Goal: Information Seeking & Learning: Compare options

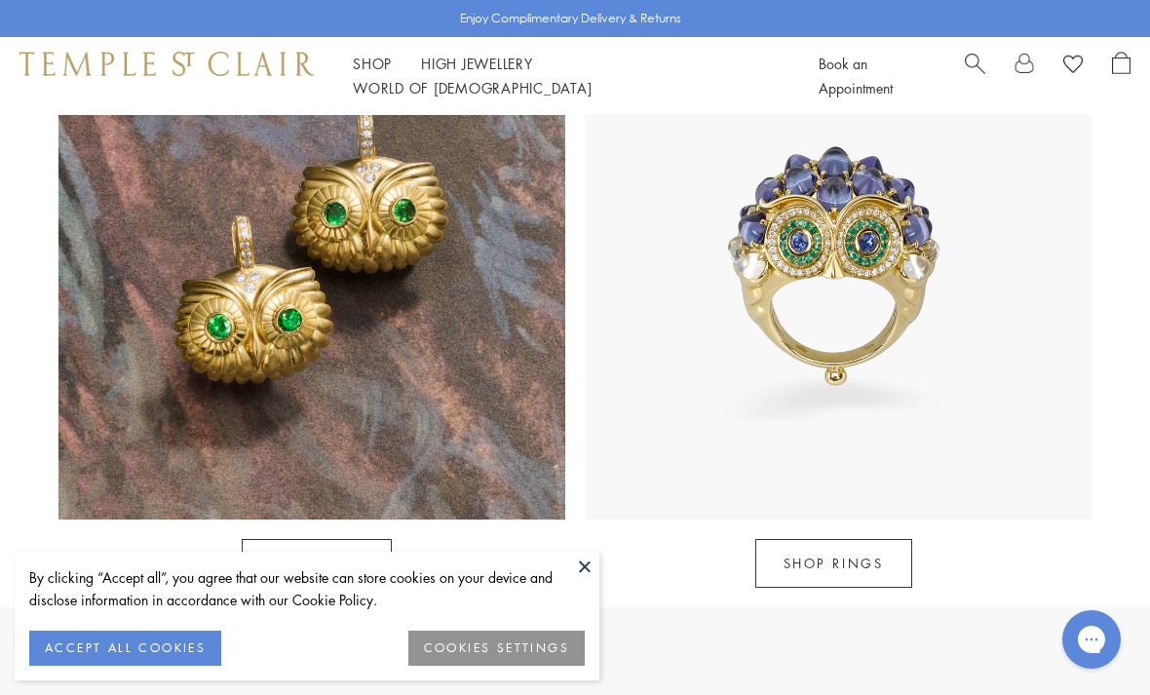
scroll to position [1632, 0]
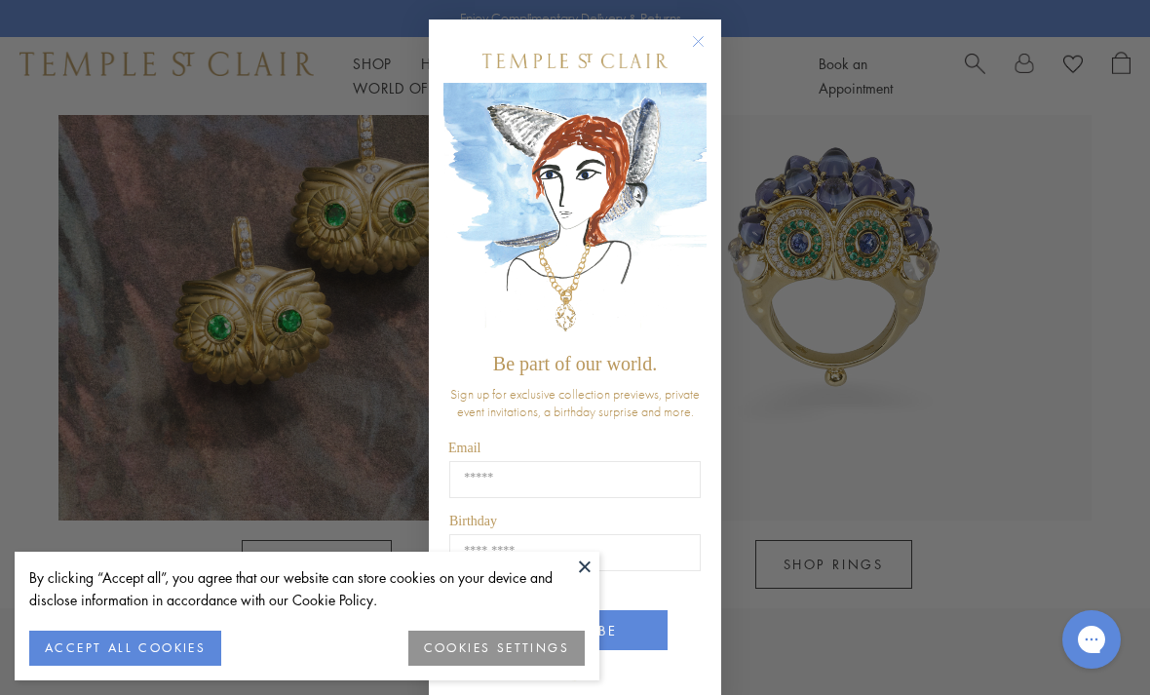
click at [697, 54] on circle "Close dialog" at bounding box center [698, 41] width 23 height 23
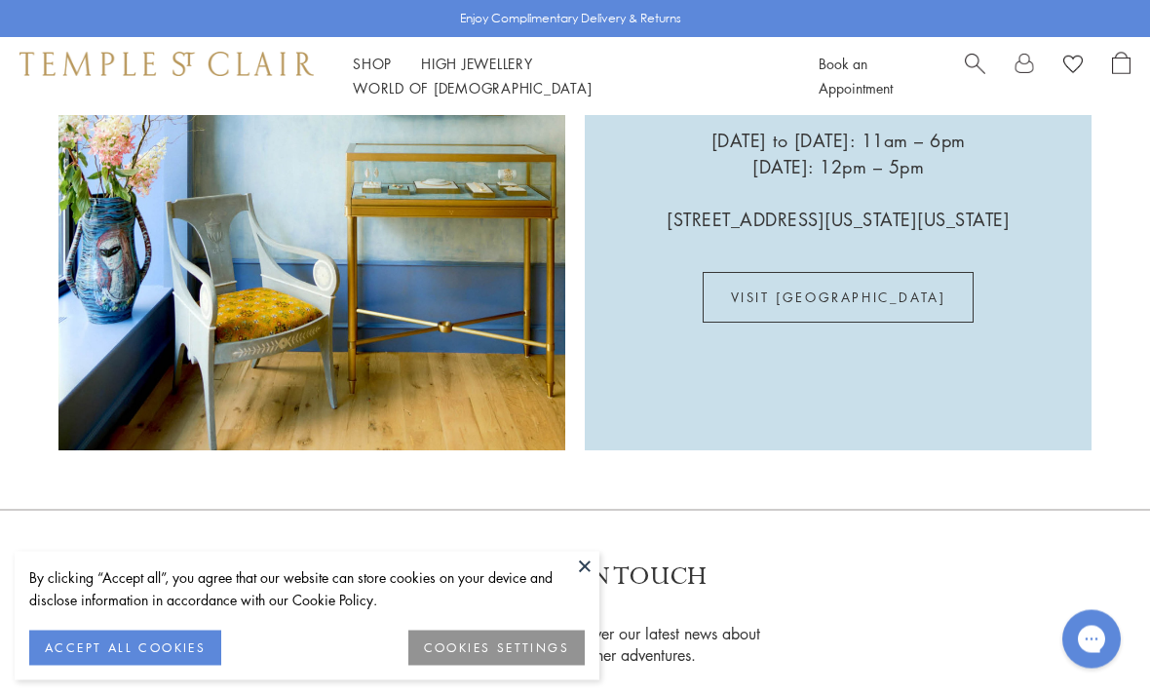
scroll to position [4314, 0]
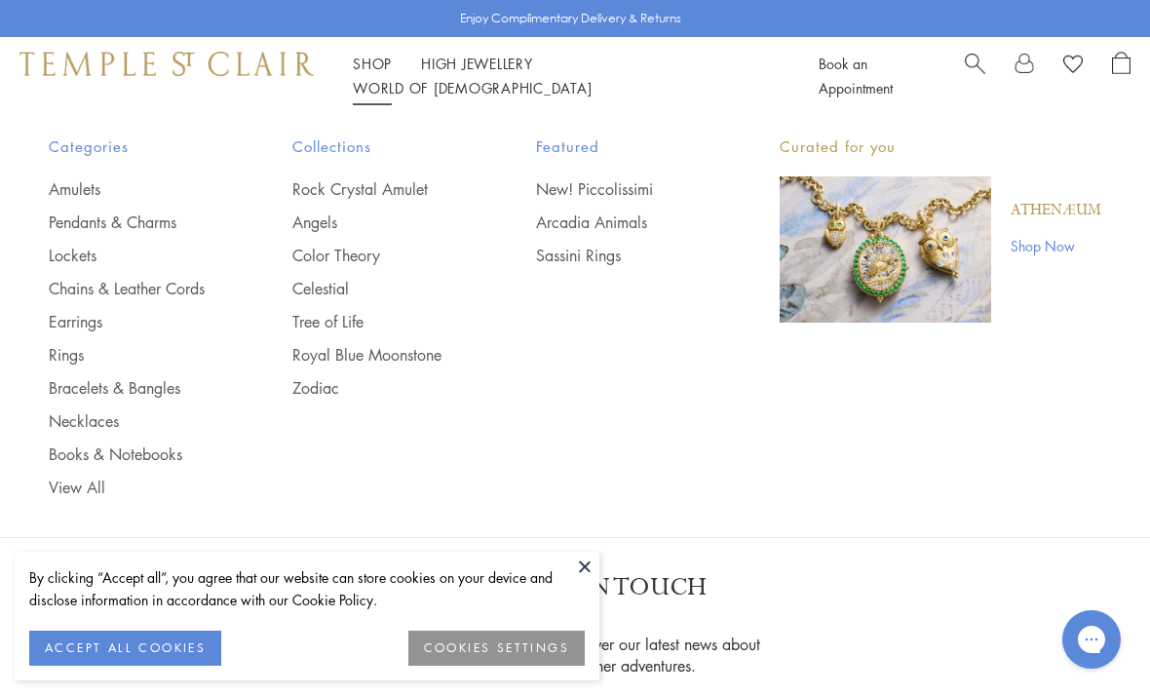
click at [161, 214] on link "Pendants & Charms" at bounding box center [132, 222] width 166 height 21
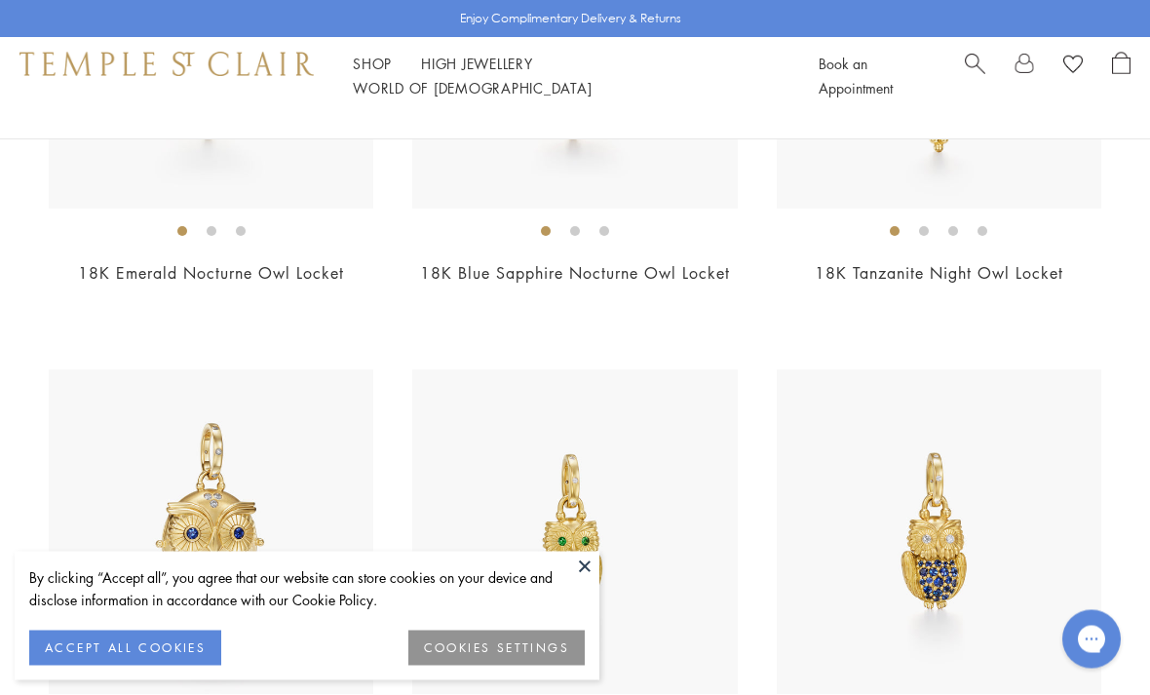
scroll to position [474, 0]
click at [236, 533] on img at bounding box center [211, 531] width 325 height 325
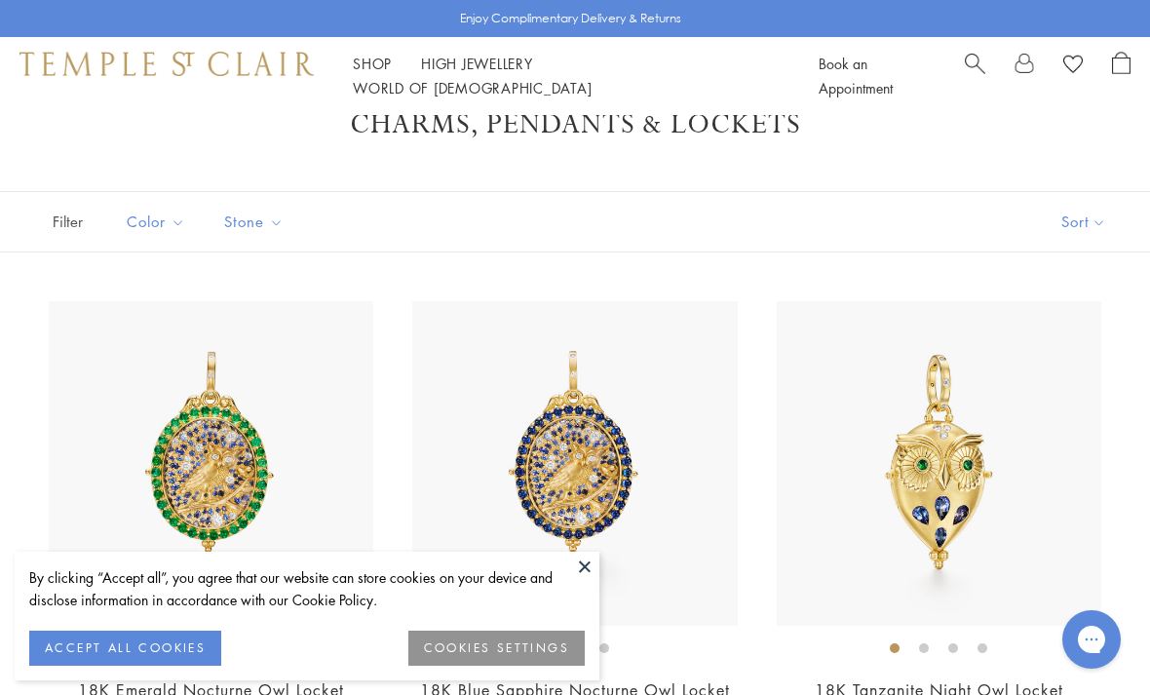
scroll to position [217, 0]
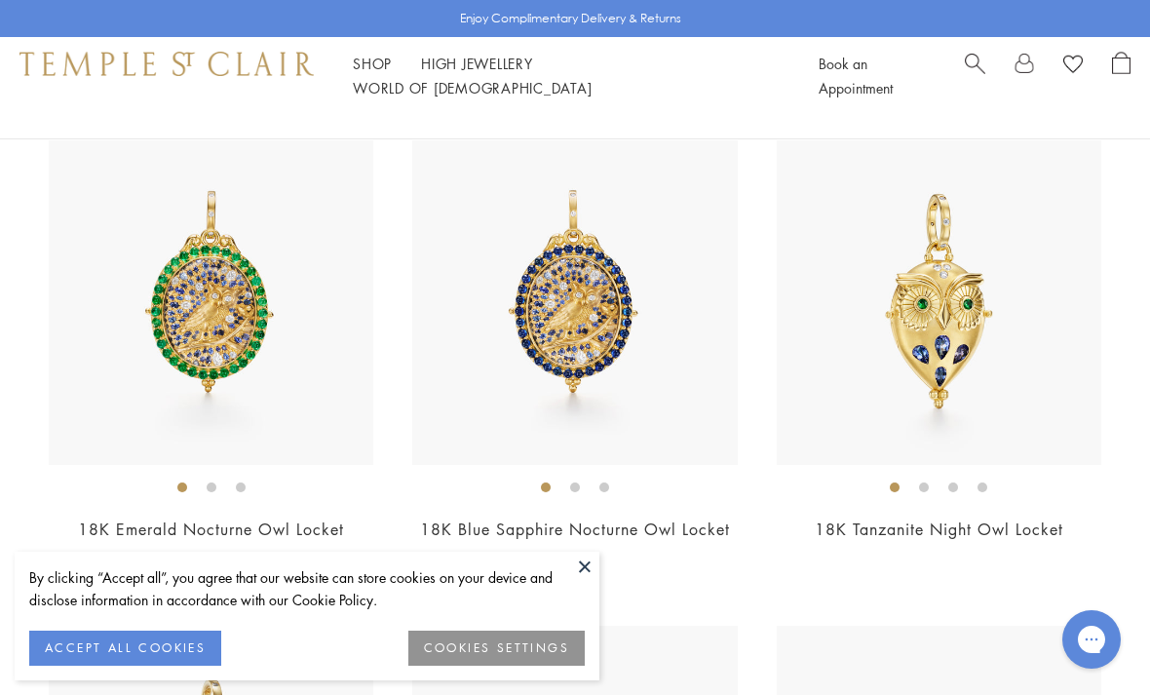
click at [958, 346] on img at bounding box center [939, 302] width 325 height 325
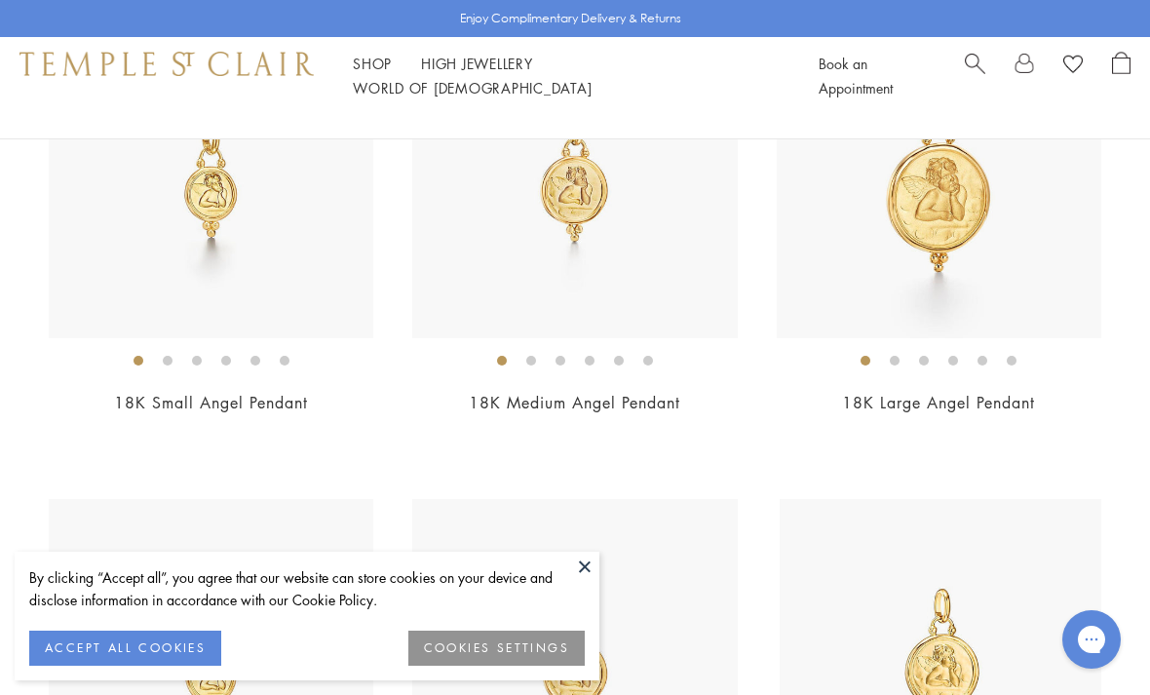
scroll to position [2308, 0]
click at [591, 201] on img at bounding box center [574, 177] width 325 height 325
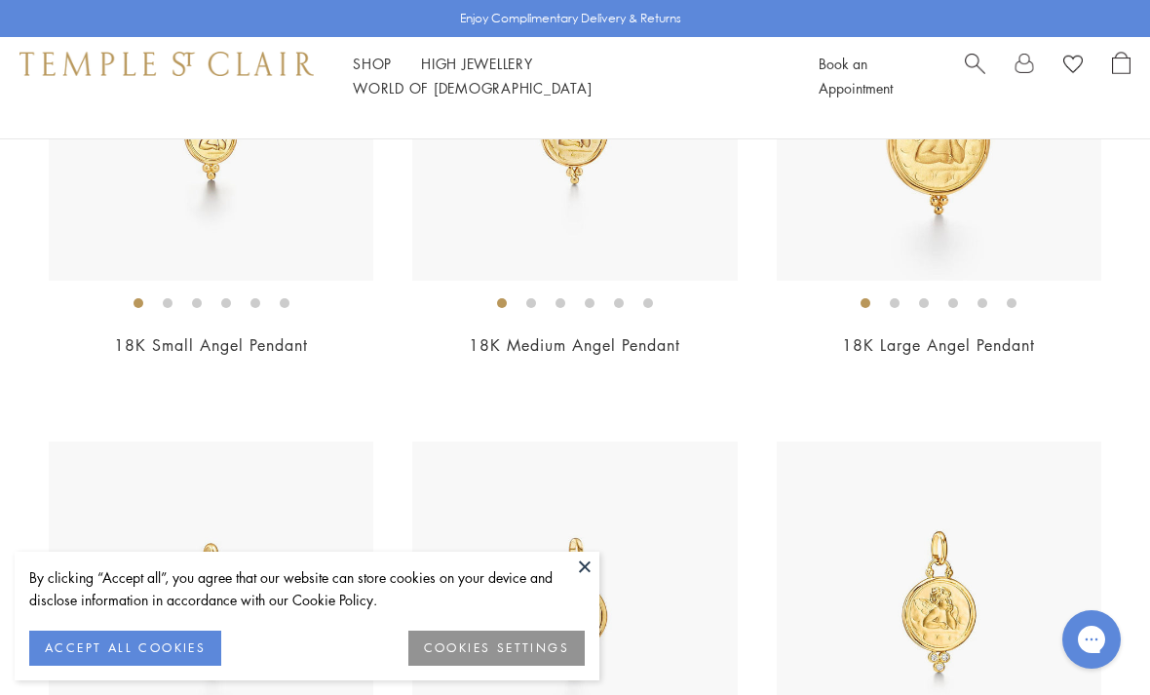
scroll to position [2197, 0]
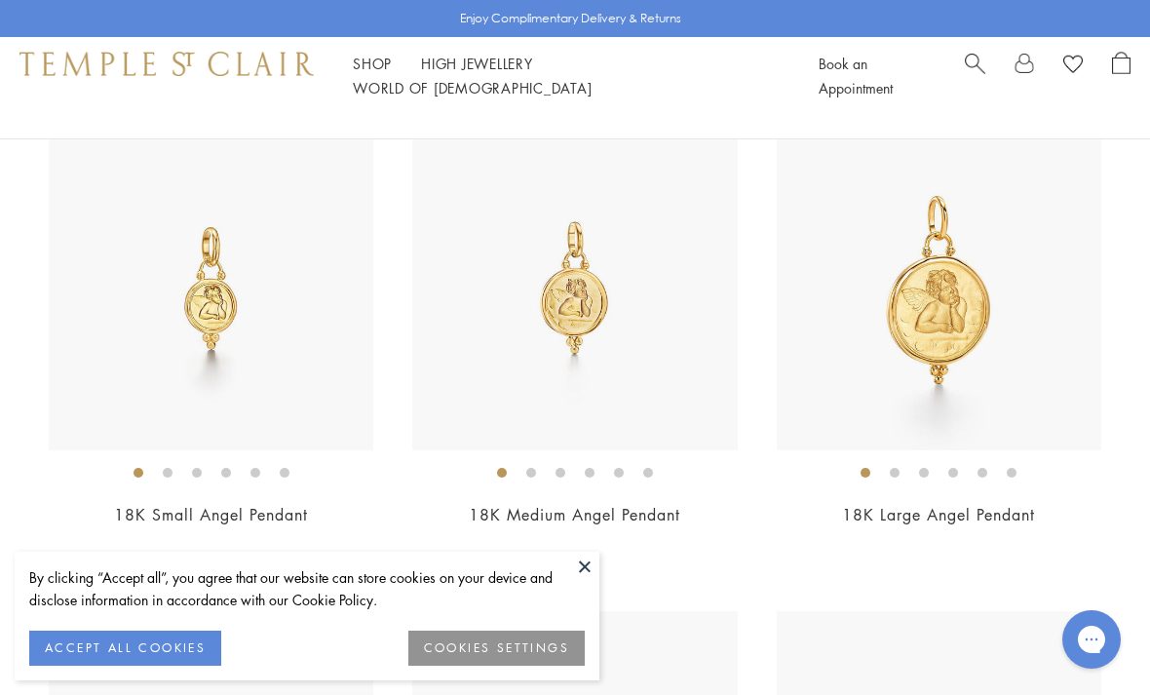
click at [968, 311] on img at bounding box center [939, 288] width 325 height 325
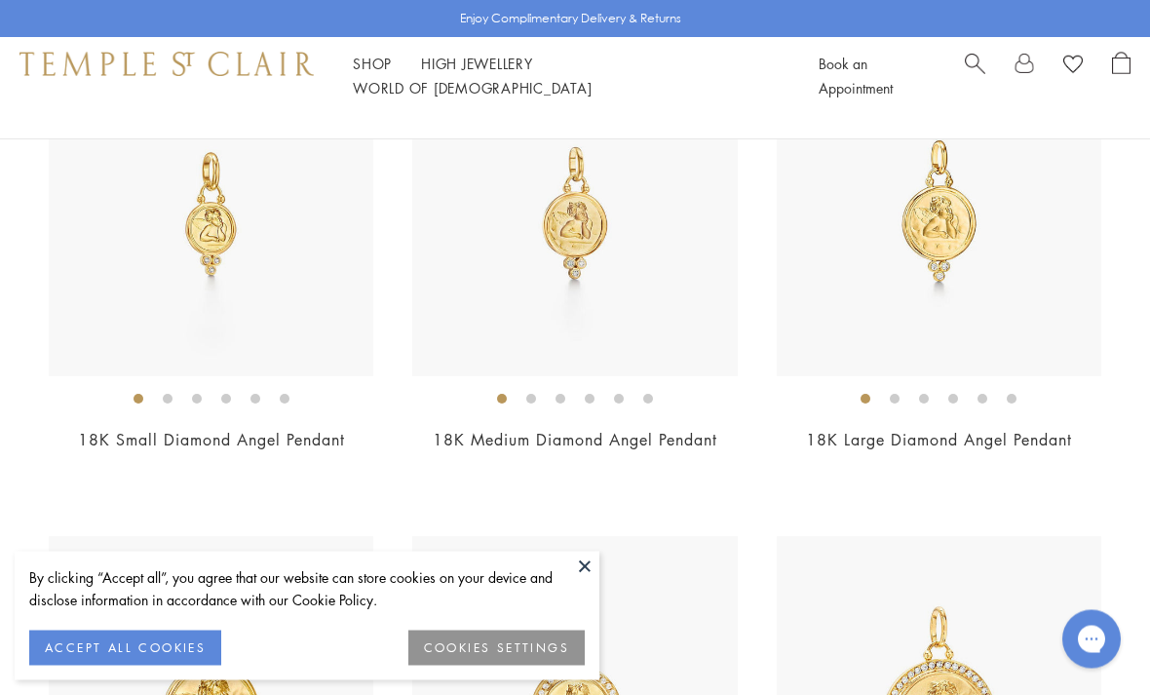
scroll to position [2757, 0]
click at [586, 220] on img at bounding box center [574, 213] width 325 height 325
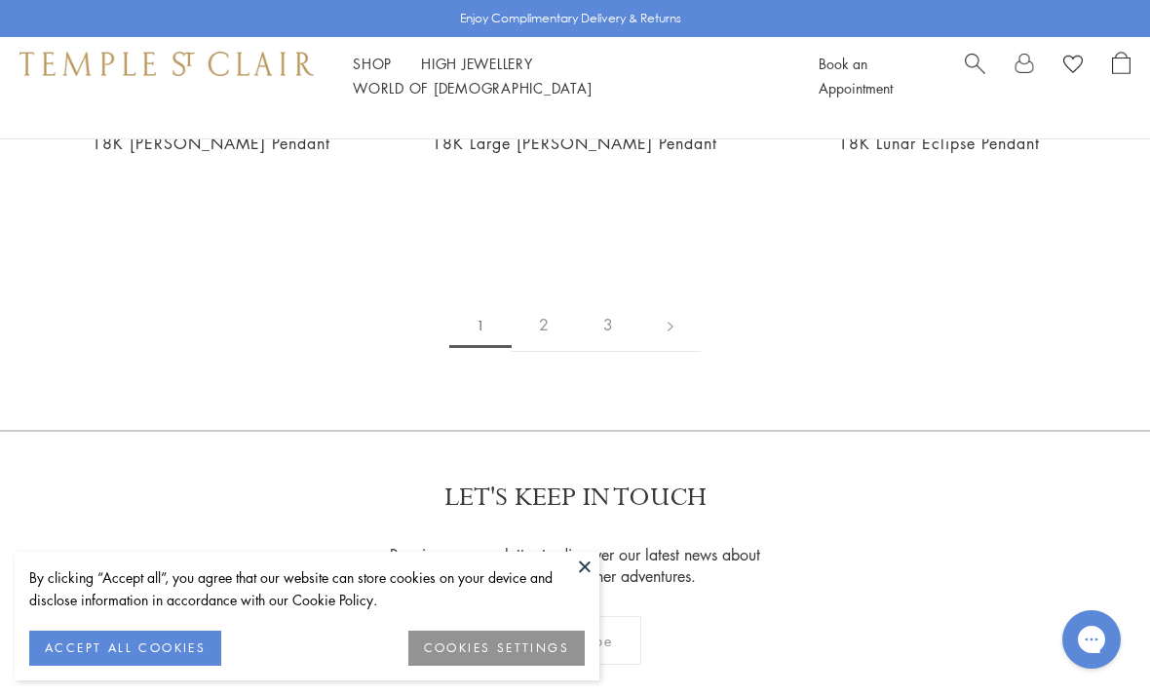
scroll to position [10898, 0]
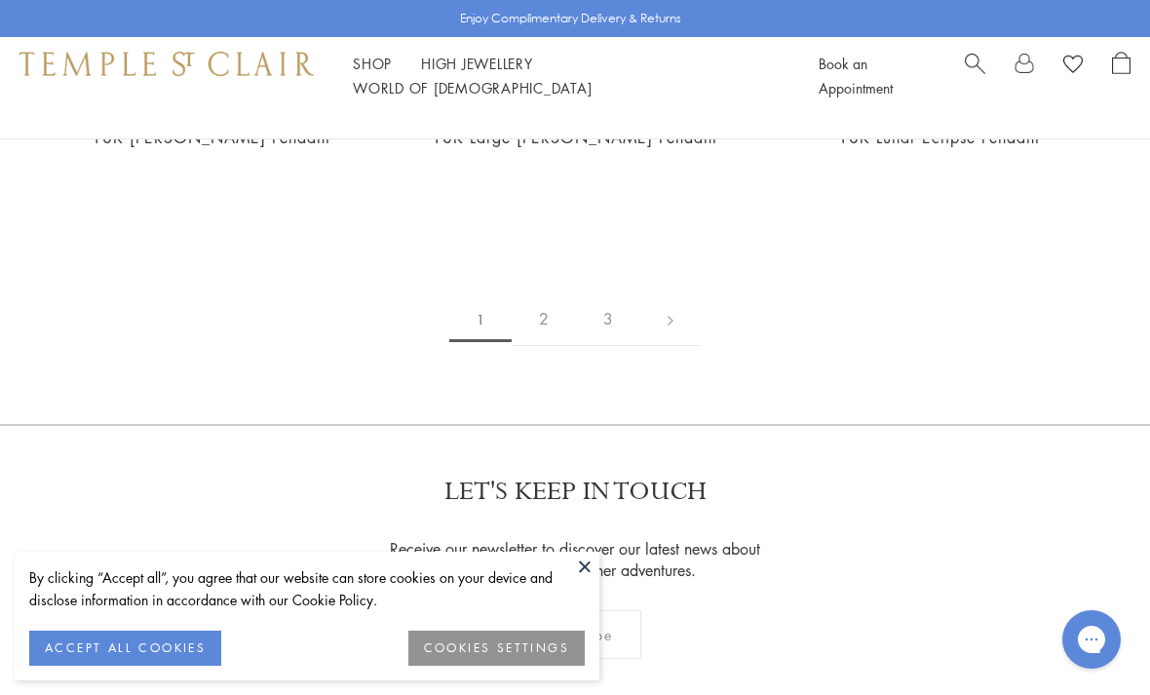
click at [551, 296] on link "2" at bounding box center [544, 319] width 64 height 54
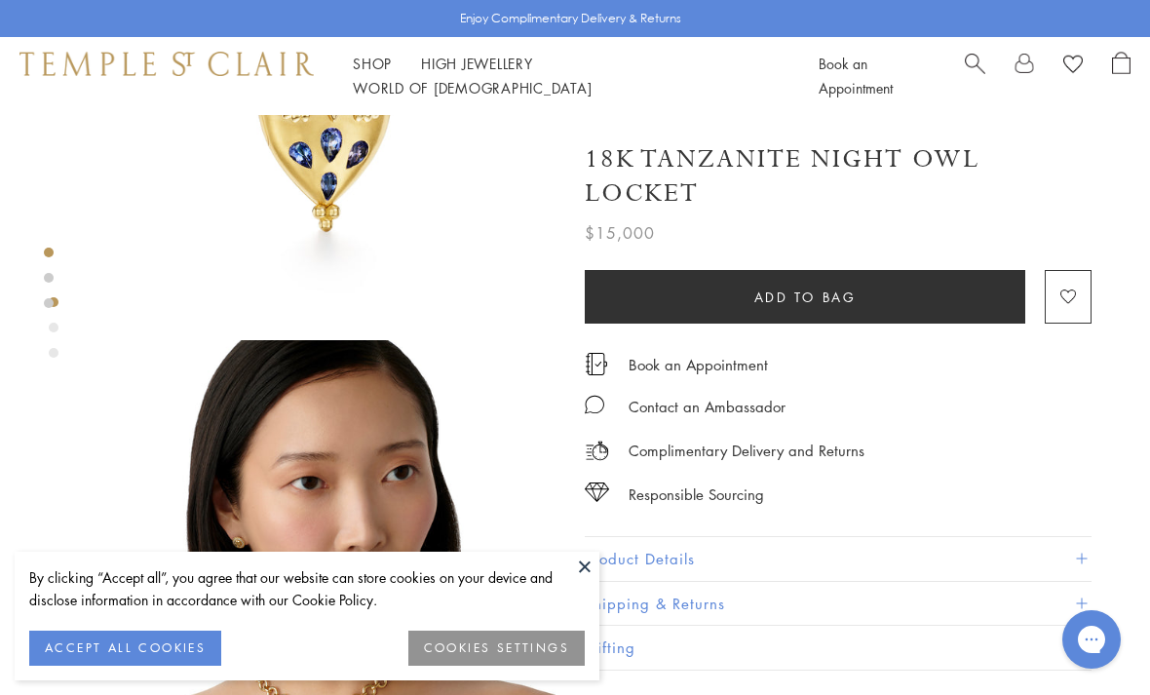
scroll to position [265, 0]
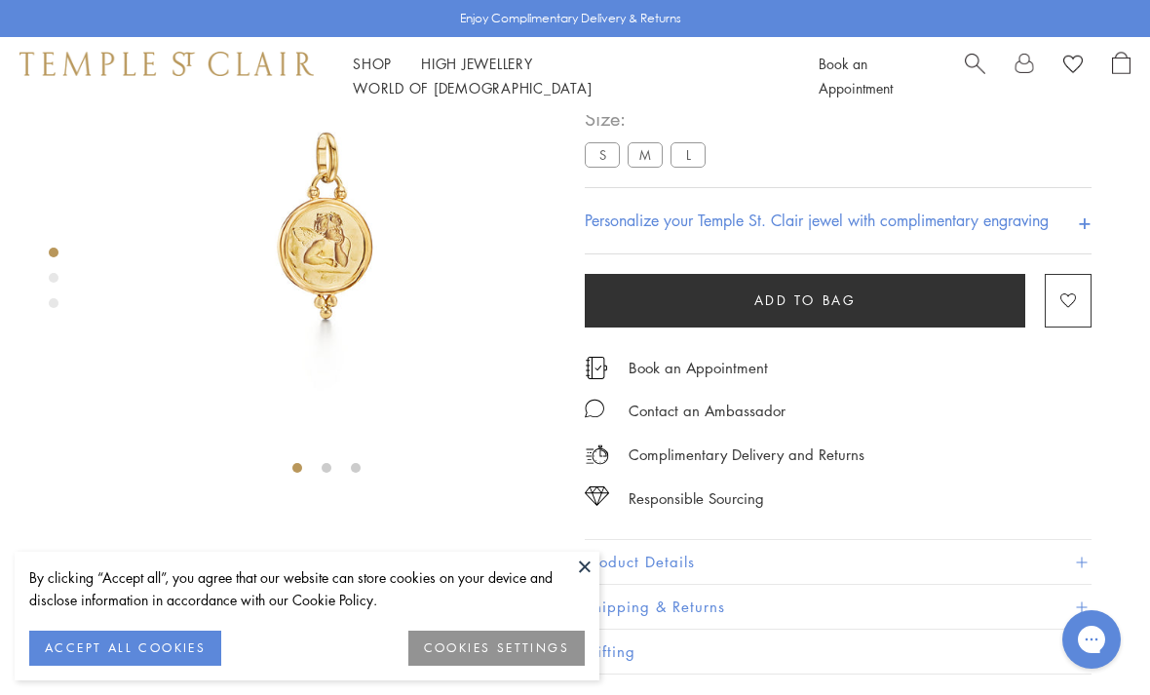
scroll to position [115, 0]
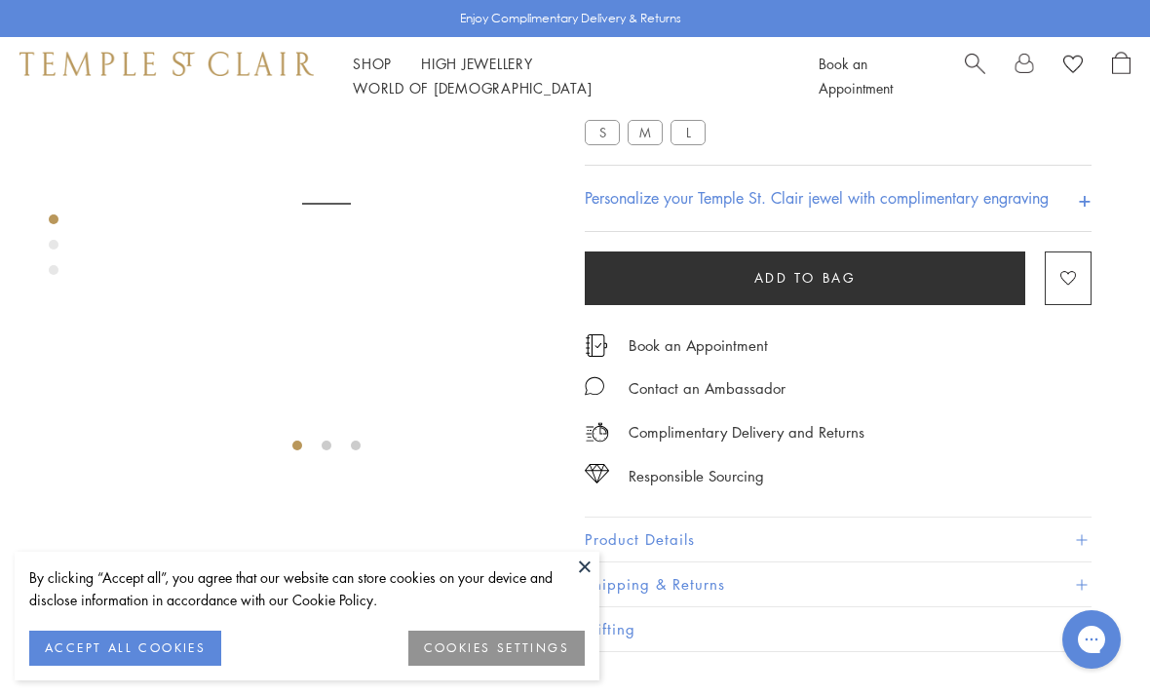
scroll to position [115, 0]
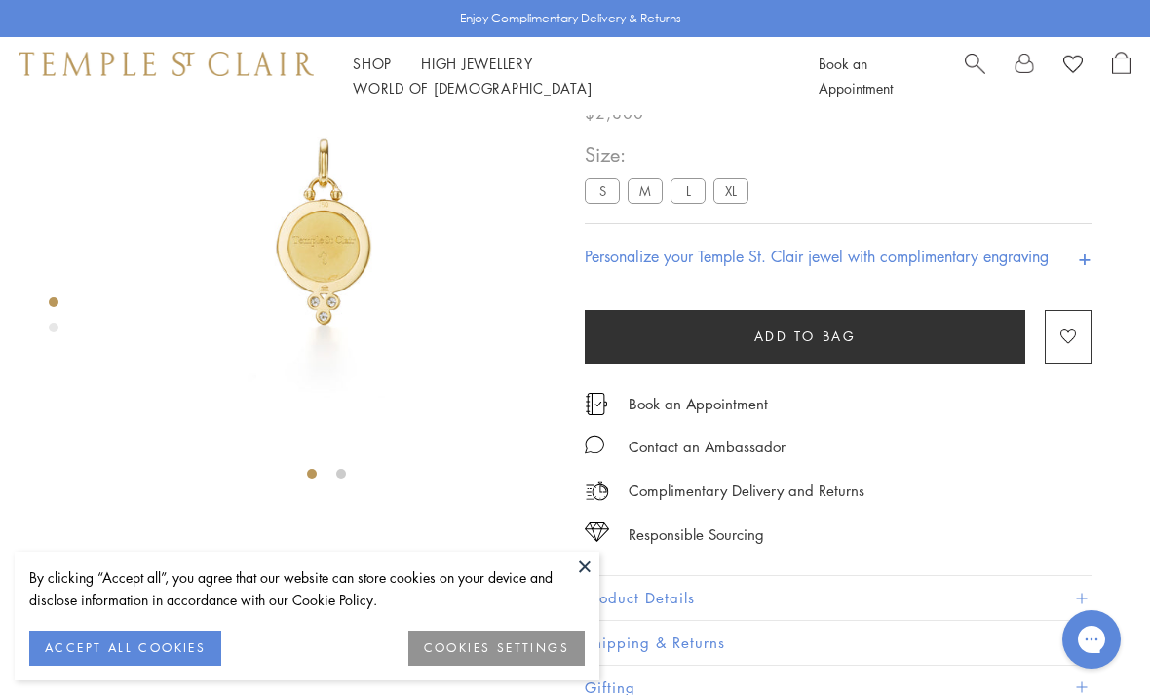
scroll to position [115, 0]
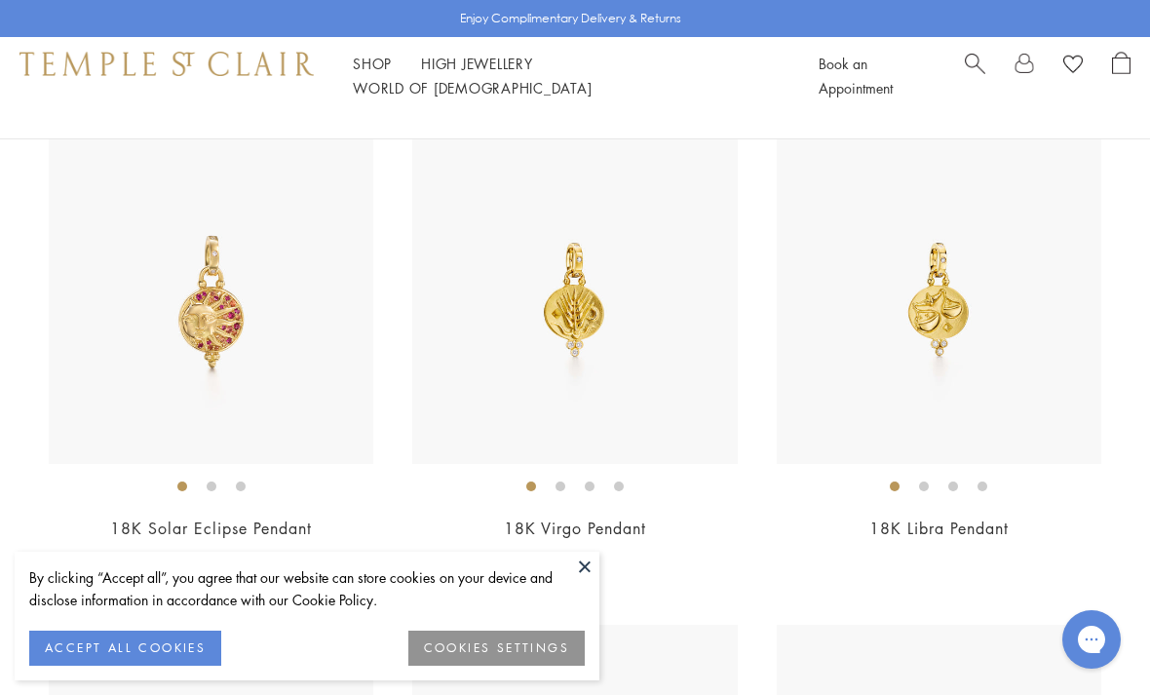
scroll to position [224, 0]
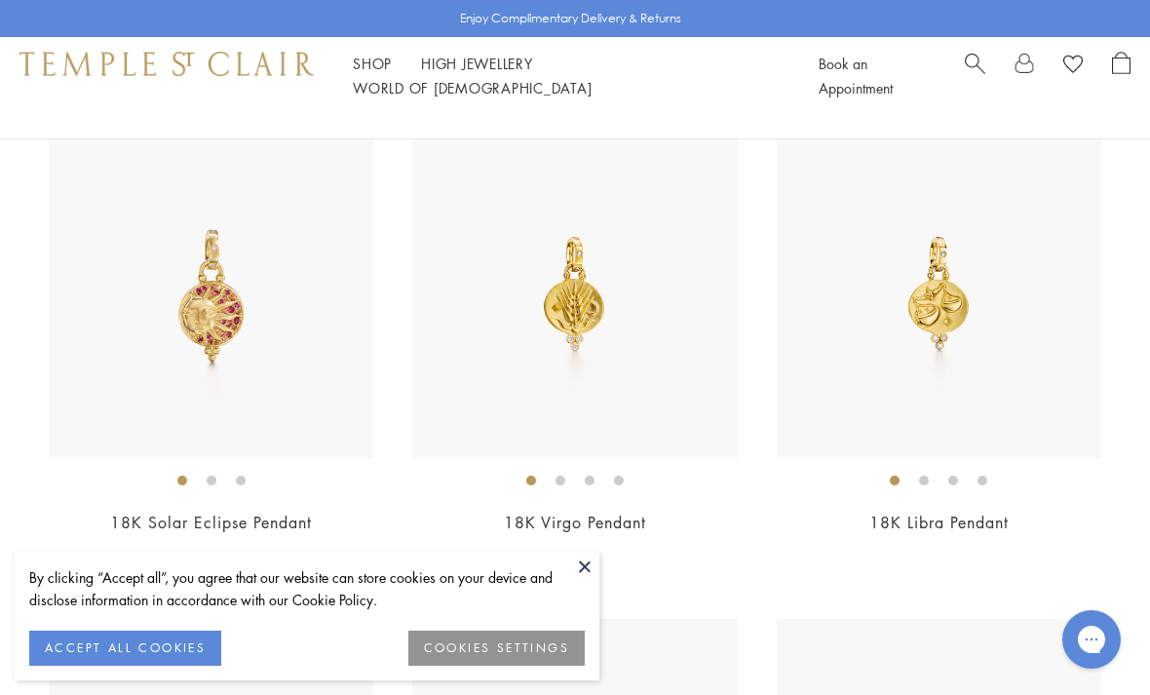
click at [566, 313] on img at bounding box center [574, 296] width 325 height 325
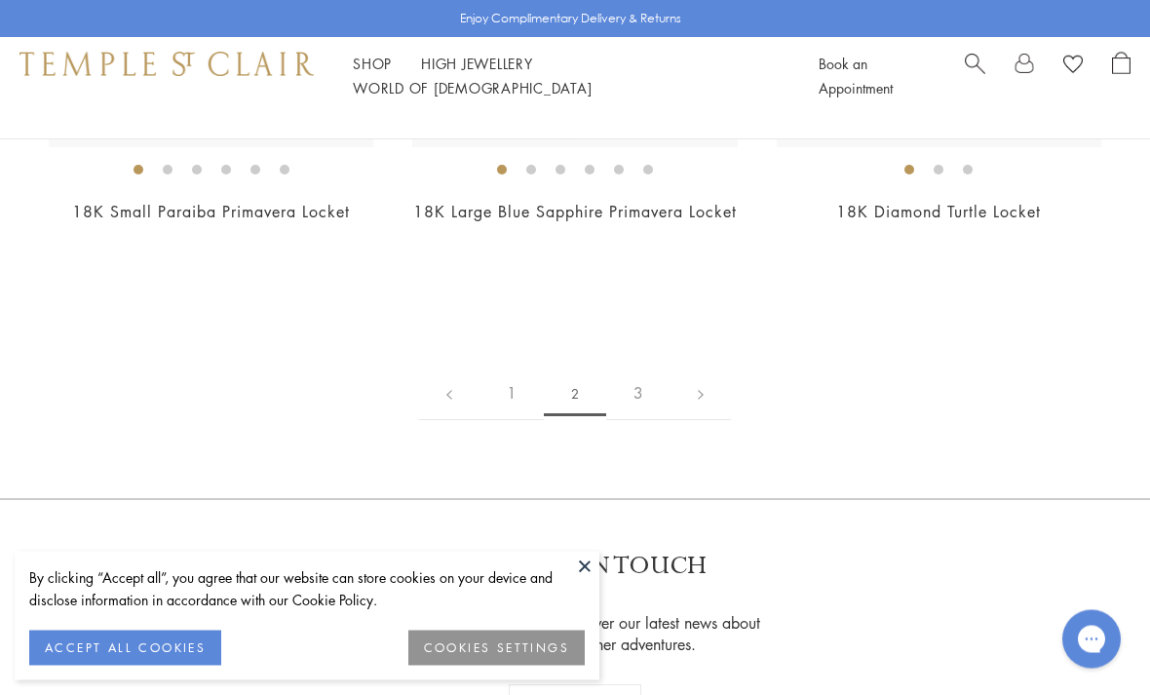
scroll to position [9283, 0]
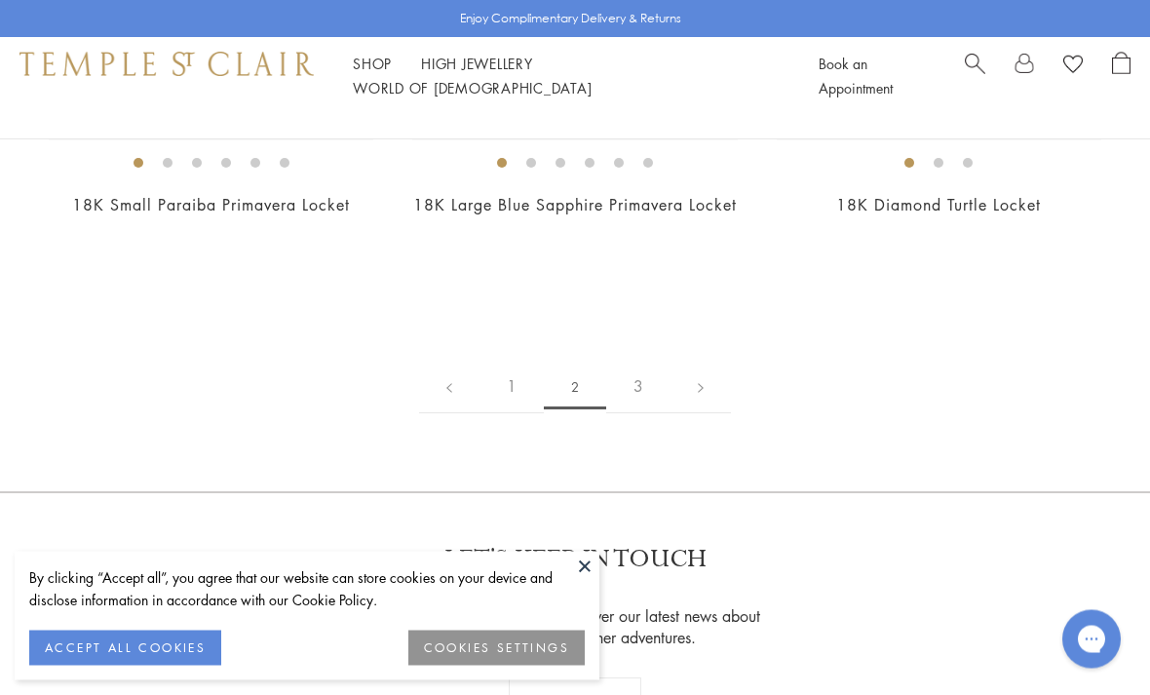
click at [641, 413] on link "3" at bounding box center [638, 388] width 64 height 54
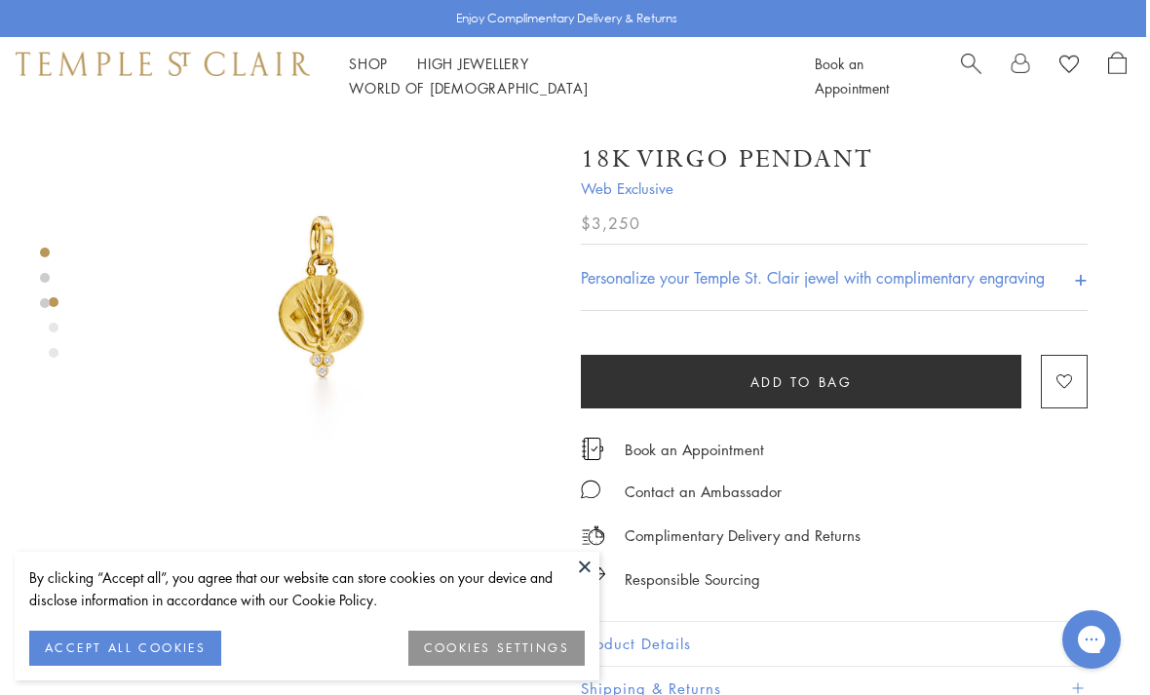
scroll to position [0, 4]
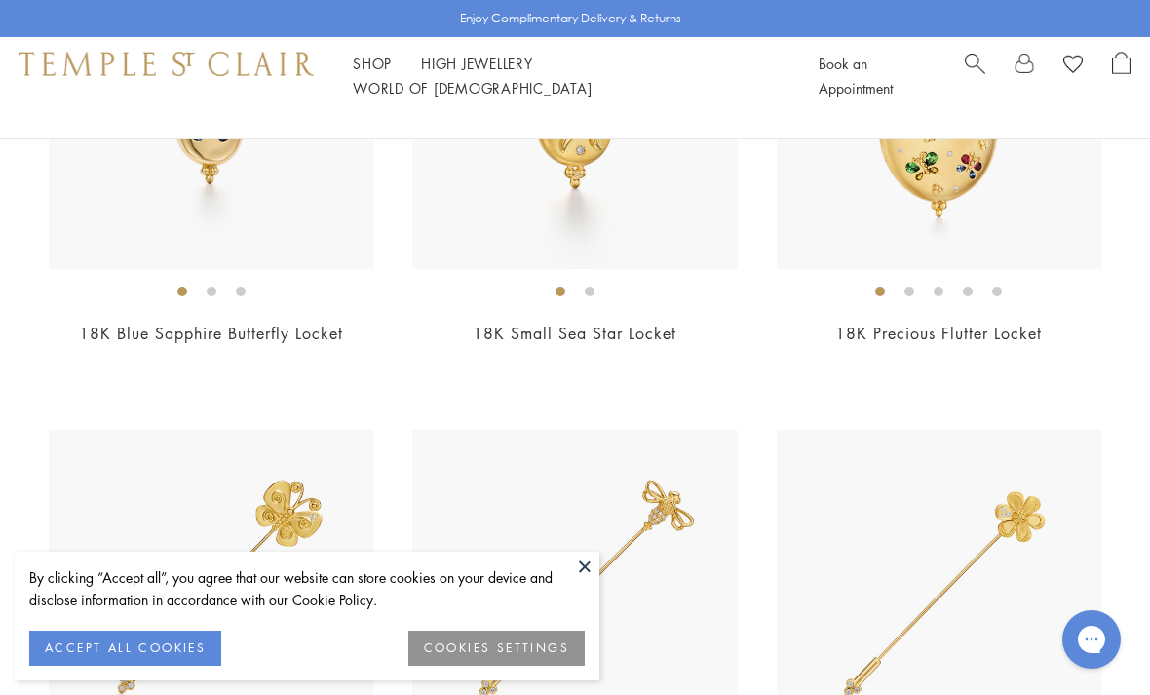
scroll to position [900, 0]
click at [470, 73] on link "High Jewellery High Jewellery" at bounding box center [477, 63] width 112 height 19
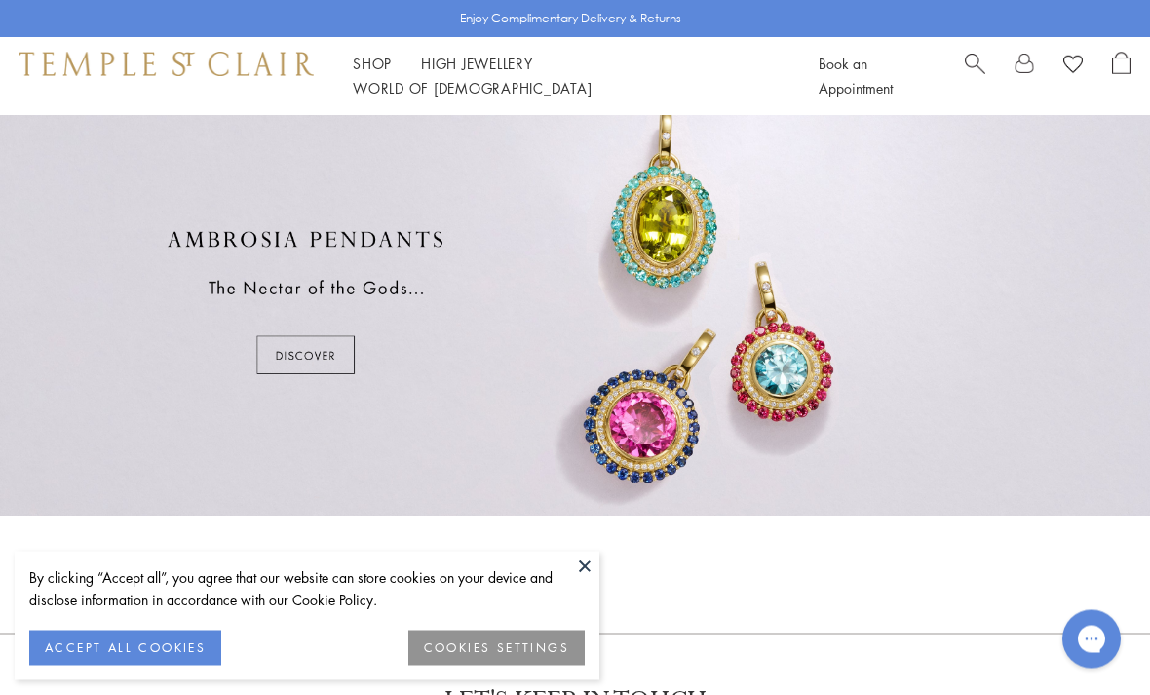
scroll to position [919, 0]
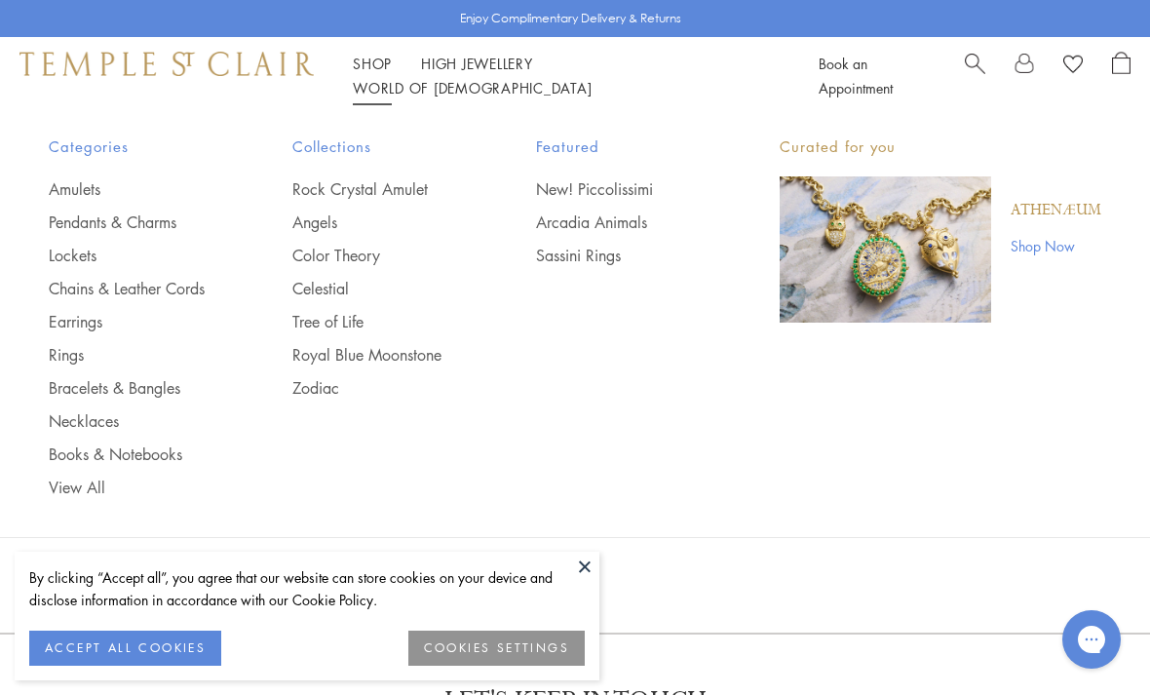
click at [76, 361] on link "Rings" at bounding box center [132, 354] width 166 height 21
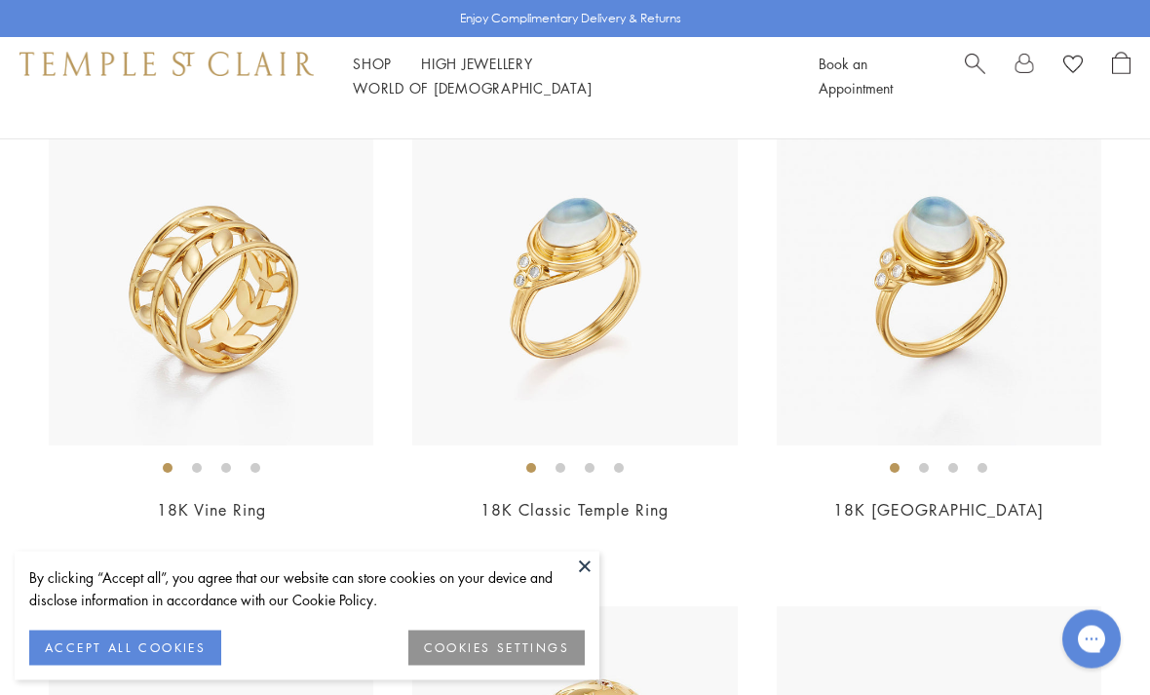
scroll to position [790, 0]
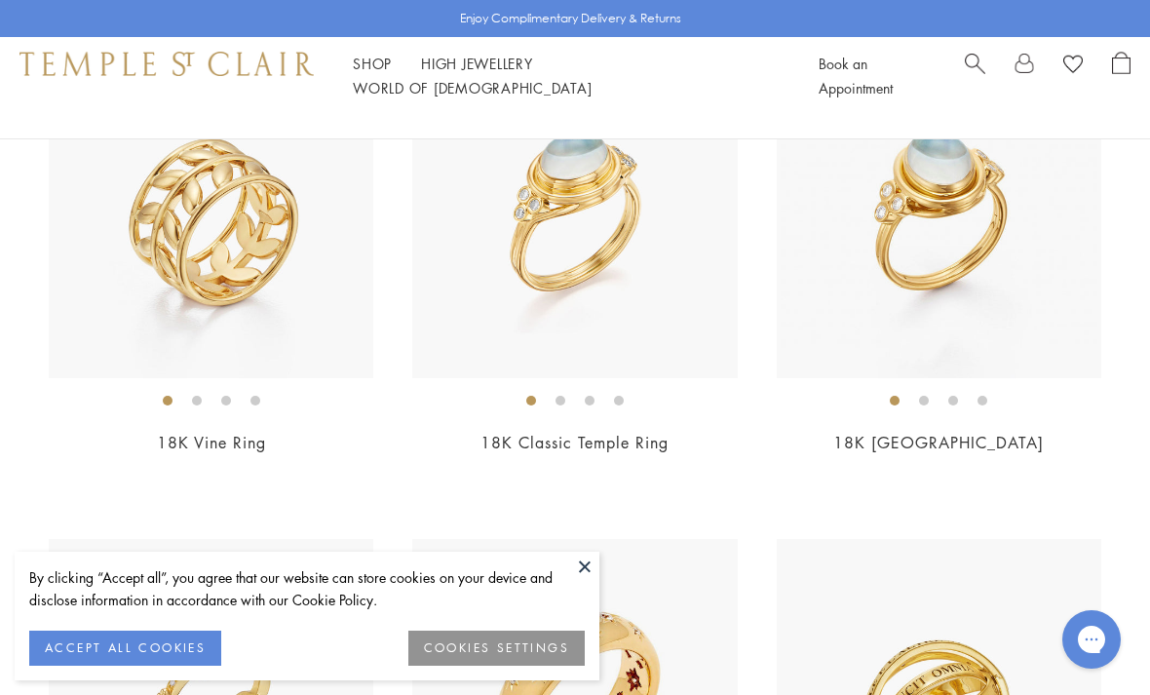
click at [248, 246] on img at bounding box center [211, 216] width 325 height 325
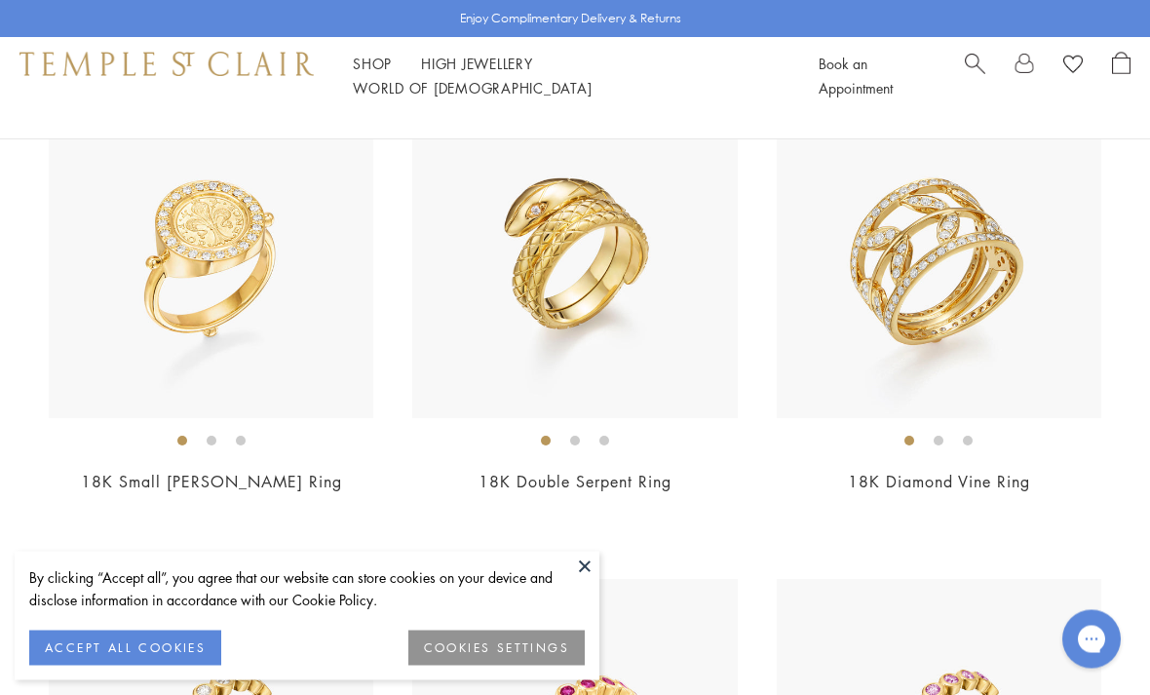
scroll to position [5121, 0]
click at [956, 286] on img at bounding box center [939, 255] width 325 height 325
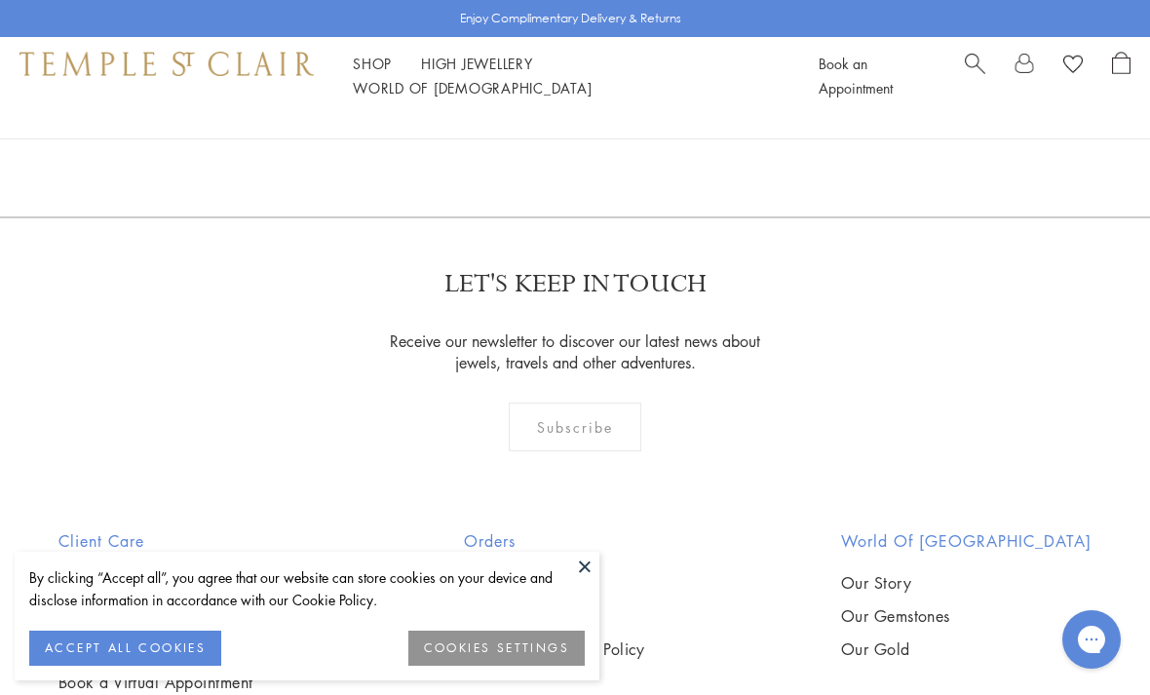
scroll to position [7995, 0]
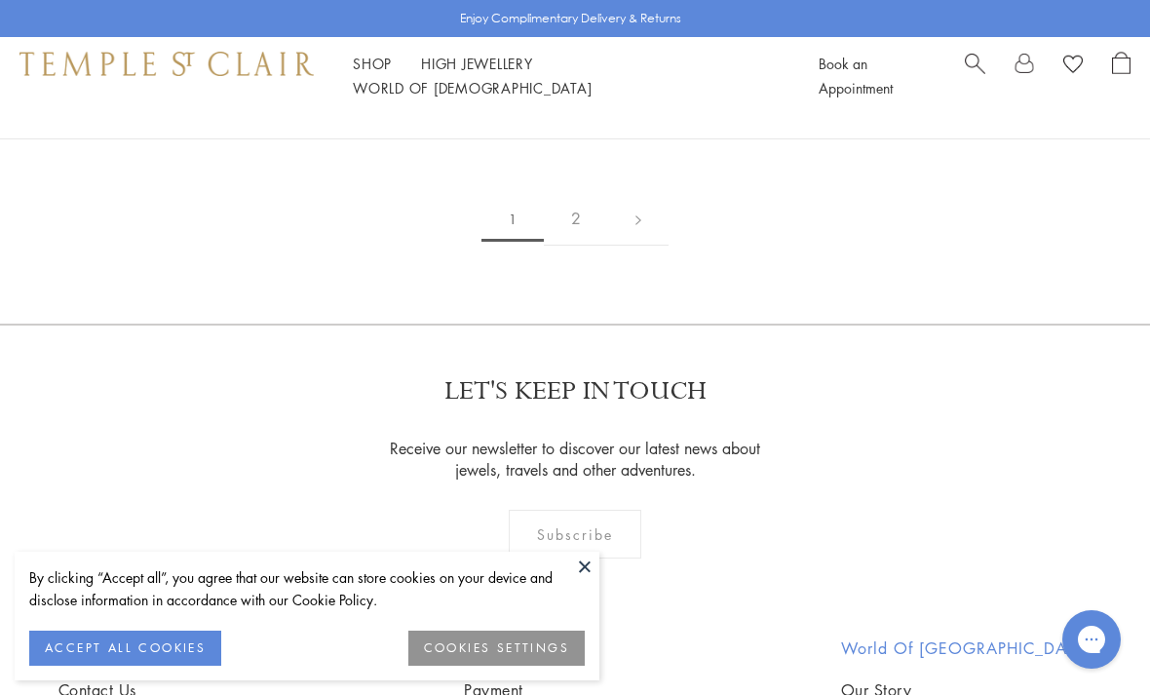
click at [578, 206] on link "2" at bounding box center [576, 219] width 64 height 54
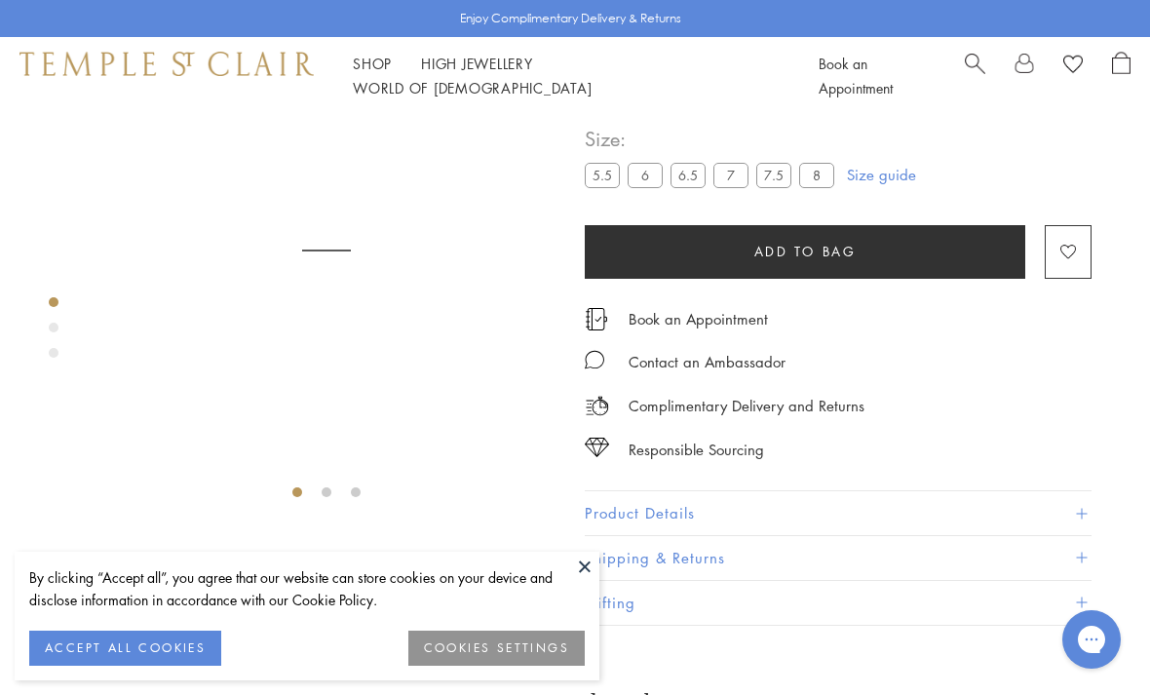
scroll to position [115, 0]
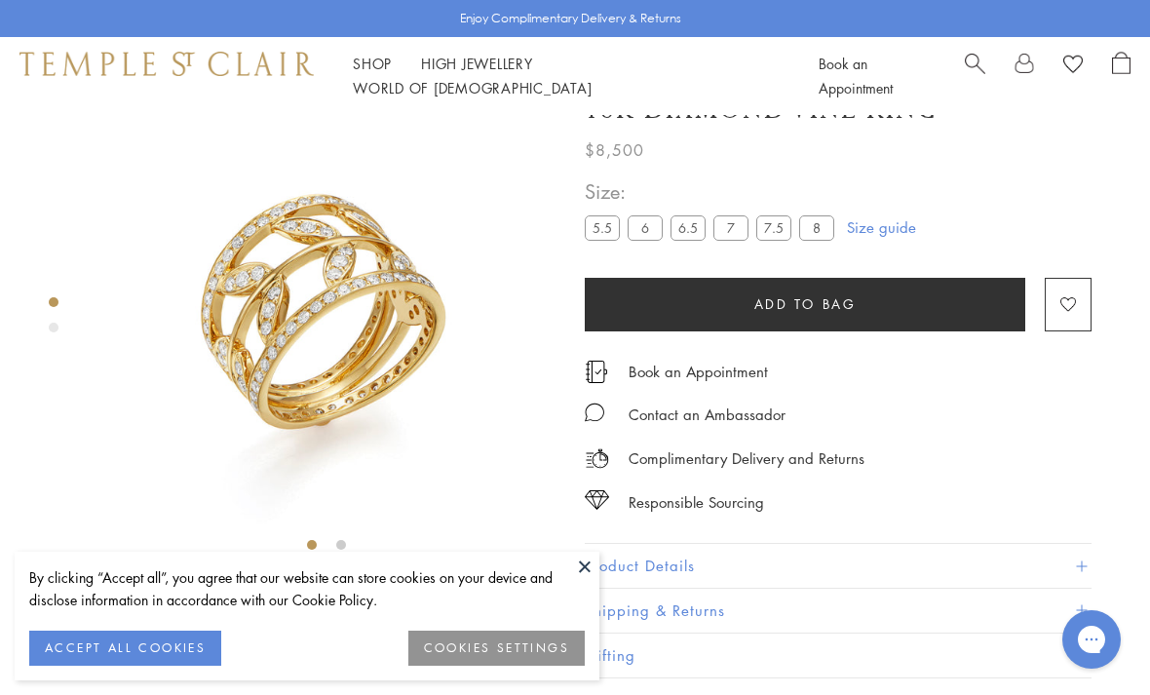
scroll to position [115, 0]
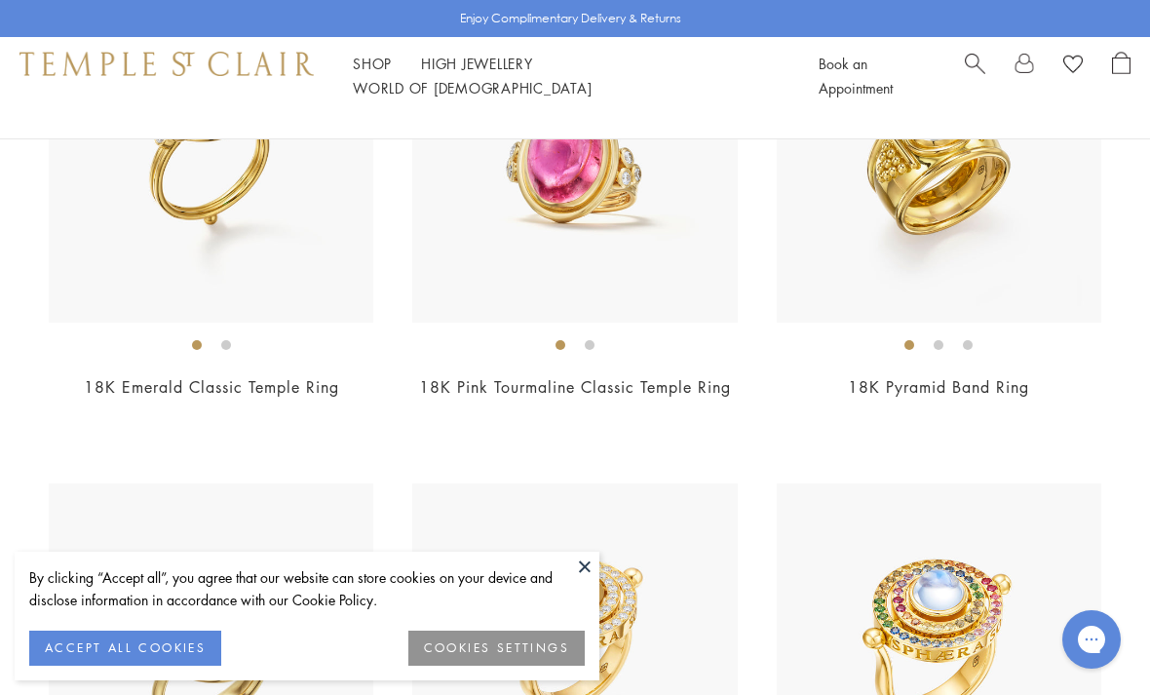
scroll to position [733, 0]
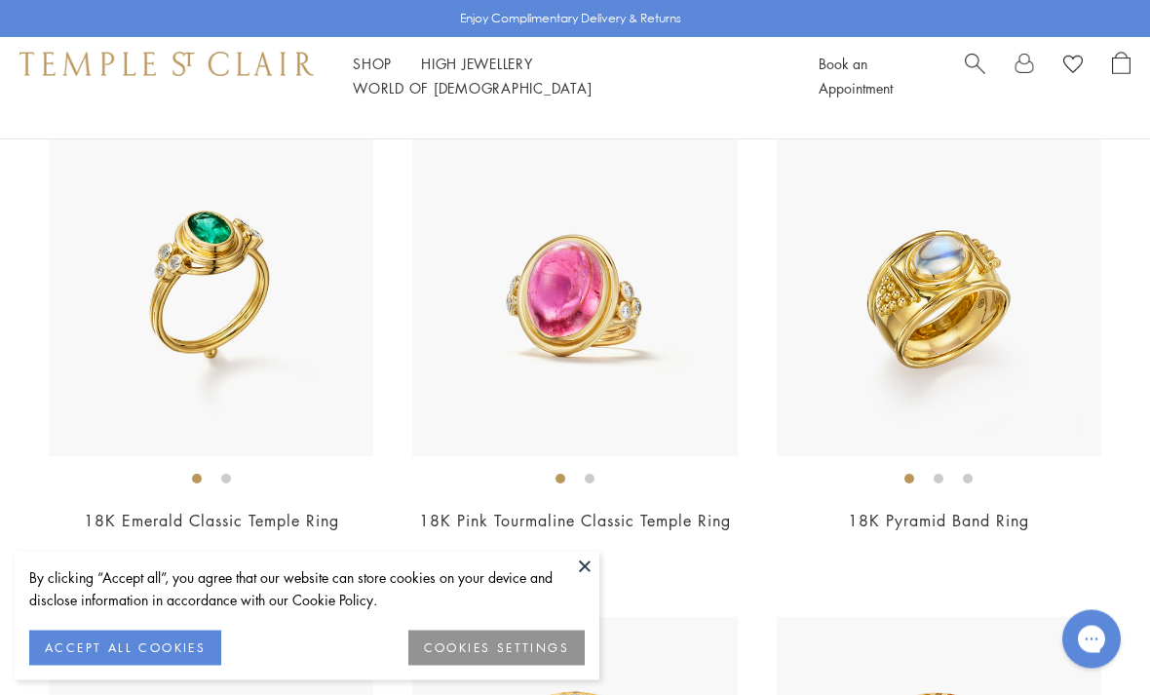
click at [604, 270] on img at bounding box center [574, 295] width 325 height 325
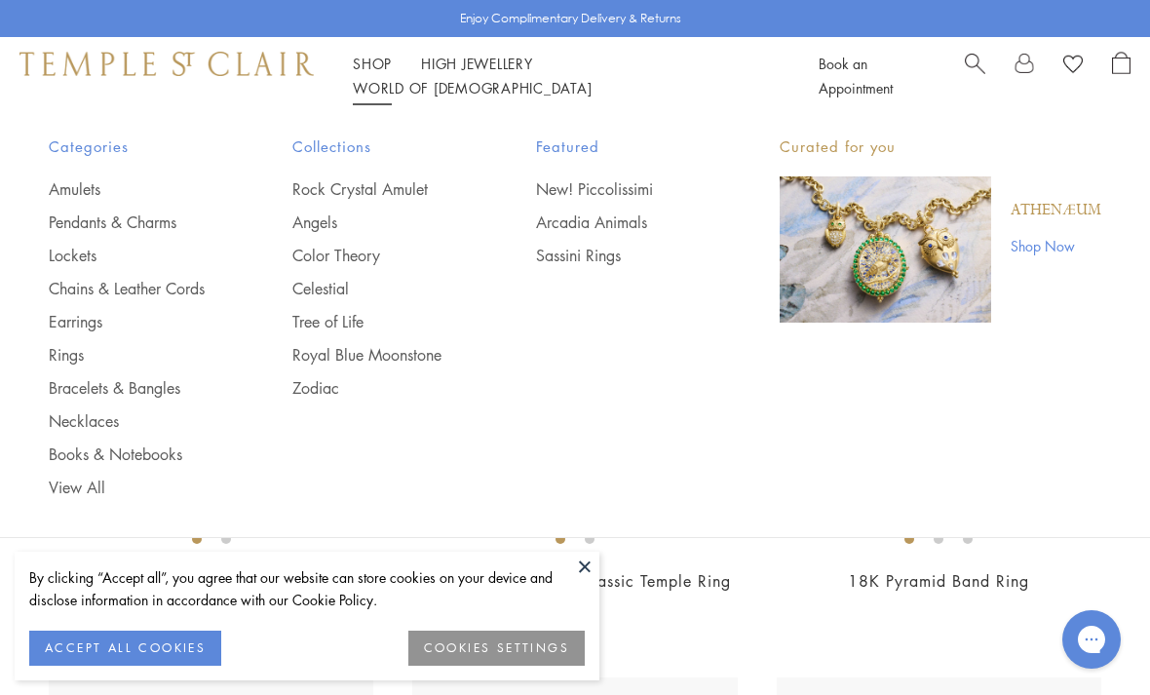
click at [165, 291] on link "Chains & Leather Cords" at bounding box center [132, 288] width 166 height 21
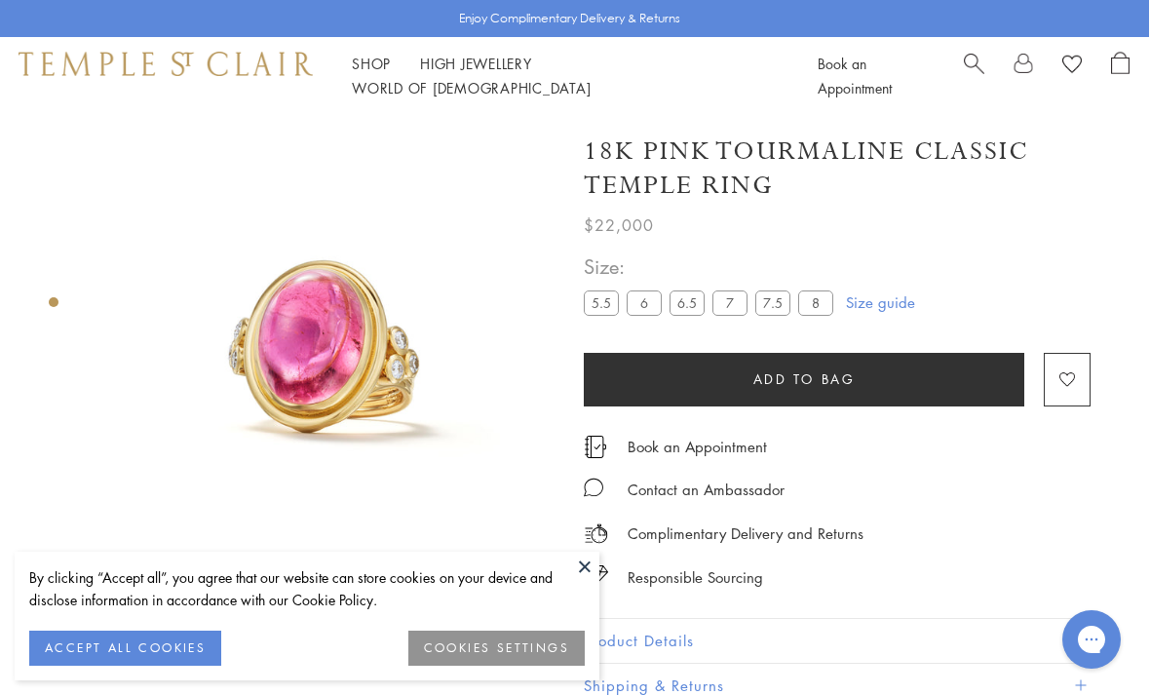
scroll to position [0, 4]
